Goal: Information Seeking & Learning: Learn about a topic

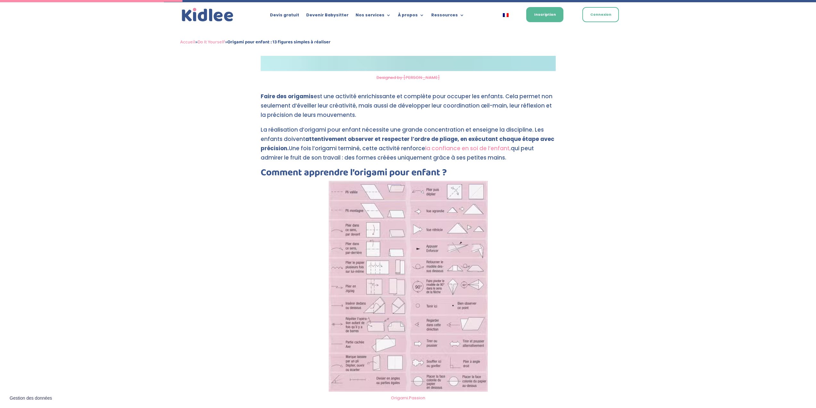
scroll to position [802, 0]
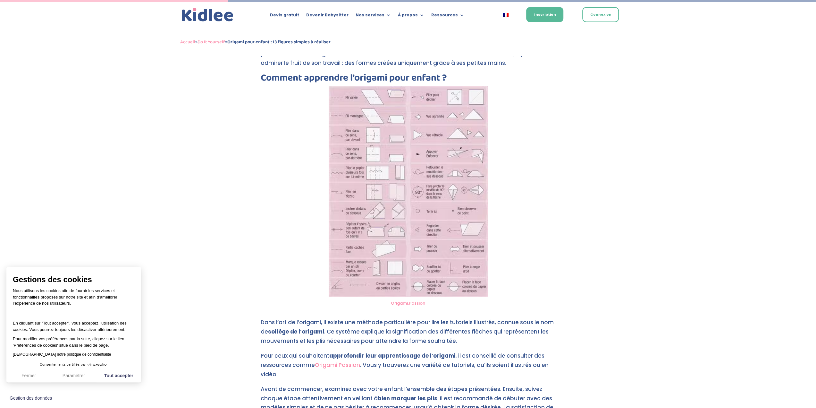
click at [401, 146] on img at bounding box center [408, 191] width 159 height 211
click at [402, 302] on link "Origami.Passion" at bounding box center [408, 303] width 34 height 6
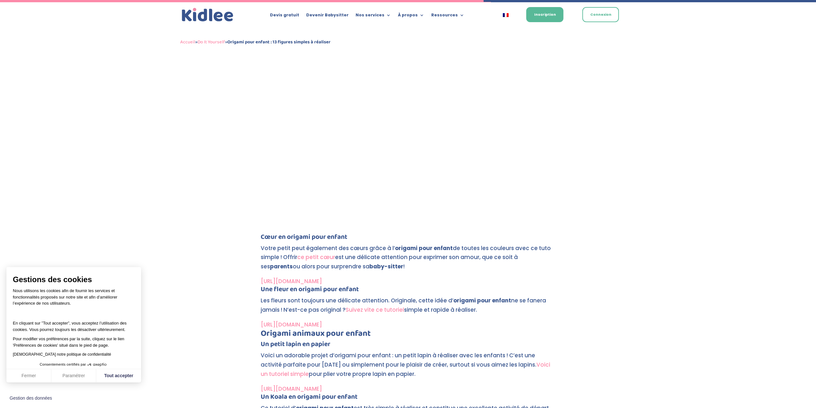
scroll to position [1747, 0]
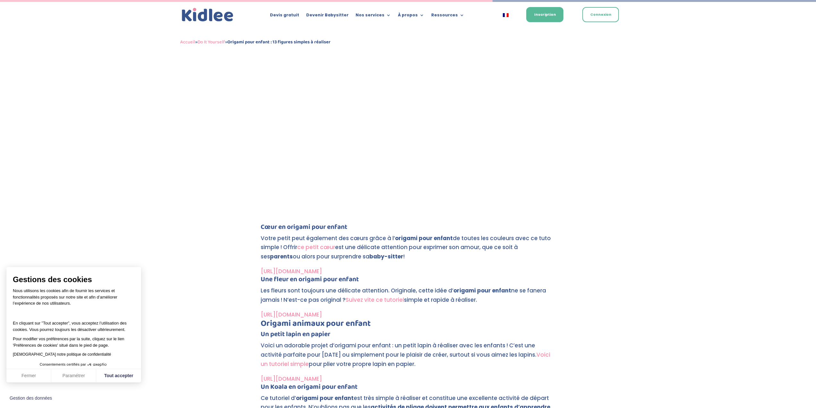
click at [322, 272] on link "[URL][DOMAIN_NAME]" at bounding box center [291, 271] width 61 height 8
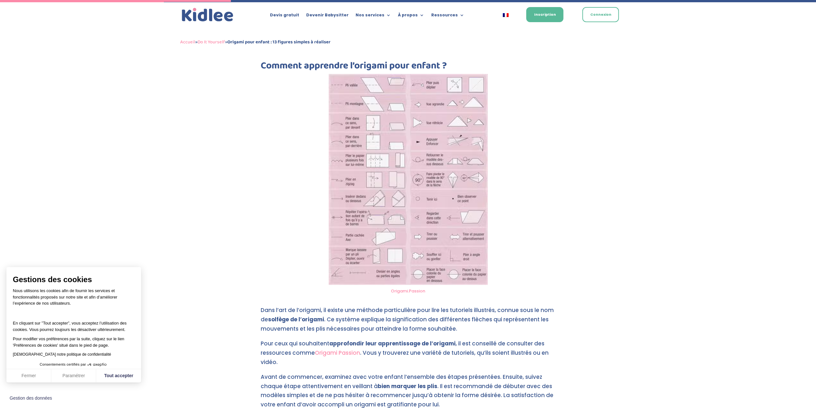
scroll to position [812, 0]
